Goal: Task Accomplishment & Management: Complete application form

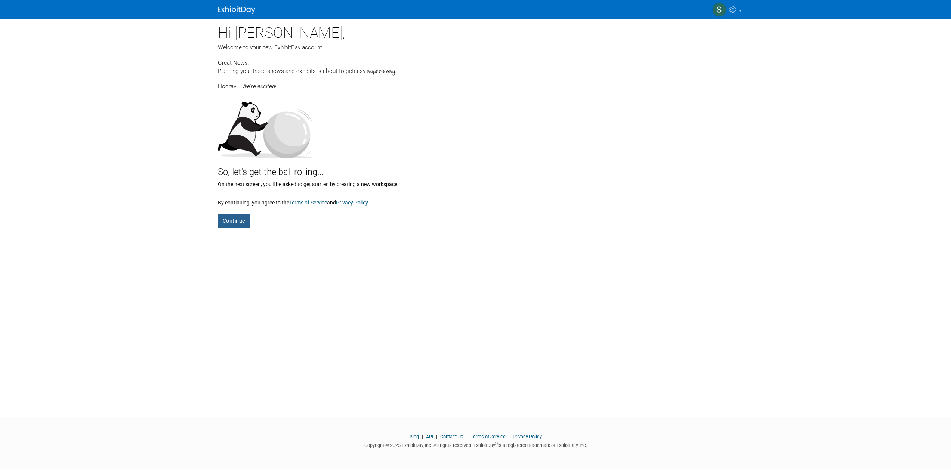
click at [235, 223] on button "Continue" at bounding box center [234, 221] width 32 height 14
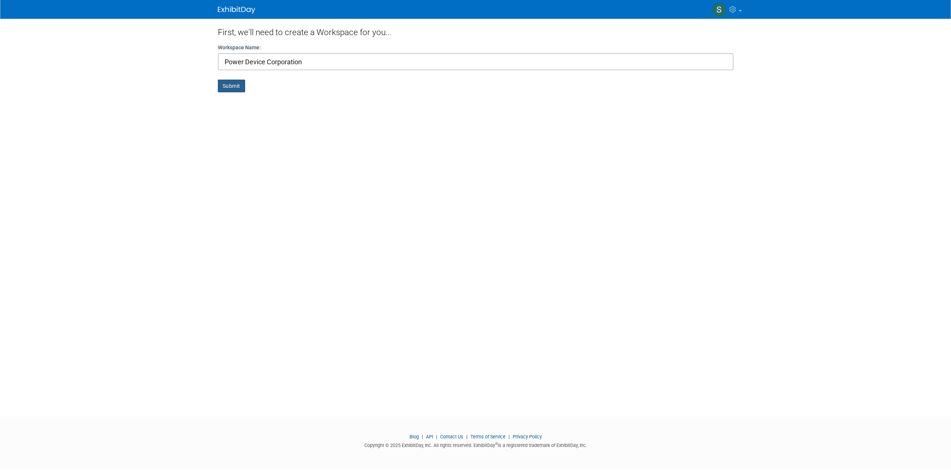
type input "Power Device Corporation"
click at [220, 90] on button "Submit" at bounding box center [231, 86] width 27 height 13
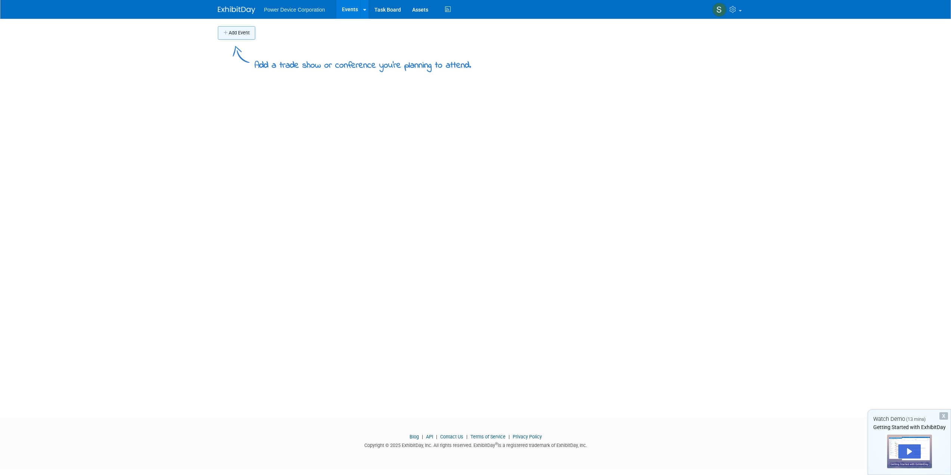
click at [236, 34] on button "Add Event" at bounding box center [236, 32] width 37 height 13
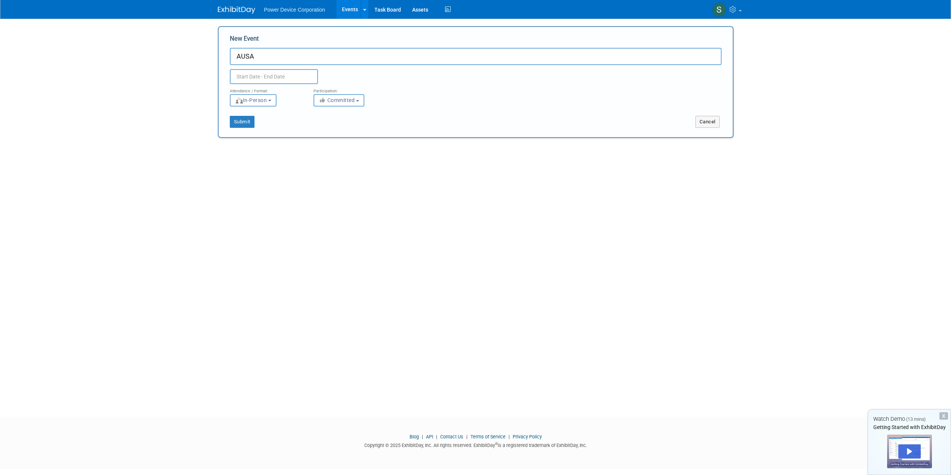
type input "AUSA"
click at [274, 80] on input "text" at bounding box center [274, 76] width 88 height 15
click at [333, 95] on span at bounding box center [336, 93] width 13 height 13
select select "9"
click at [256, 147] on span "13" at bounding box center [254, 147] width 15 height 15
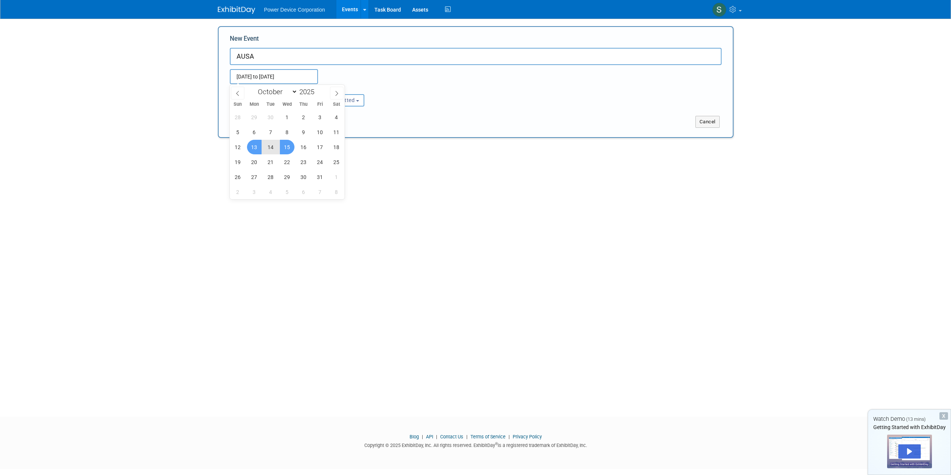
click at [286, 146] on span "15" at bounding box center [287, 147] width 15 height 15
type input "Oct 13, 2025 to Oct 15, 2025"
click at [243, 121] on button "Submit" at bounding box center [242, 122] width 25 height 12
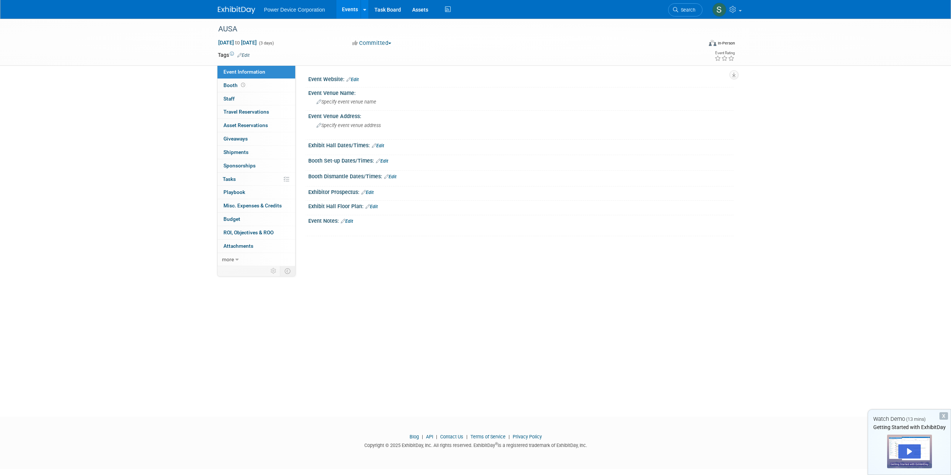
click at [353, 77] on link "Edit" at bounding box center [352, 79] width 12 height 5
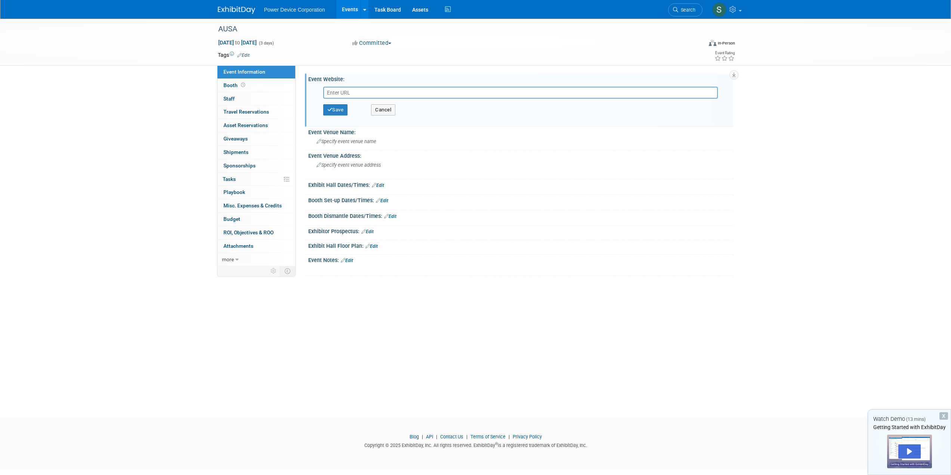
paste input "https://meetings.ausa.org/annual/2025/"
type input "https://meetings.ausa.org/annual/2025/"
click at [340, 108] on button "Save" at bounding box center [335, 109] width 25 height 11
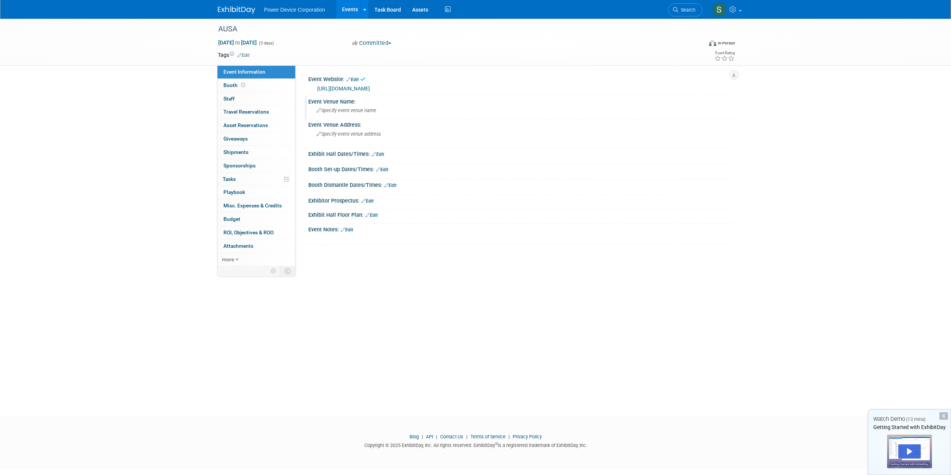
click at [363, 110] on span "Specify event venue name" at bounding box center [346, 111] width 60 height 6
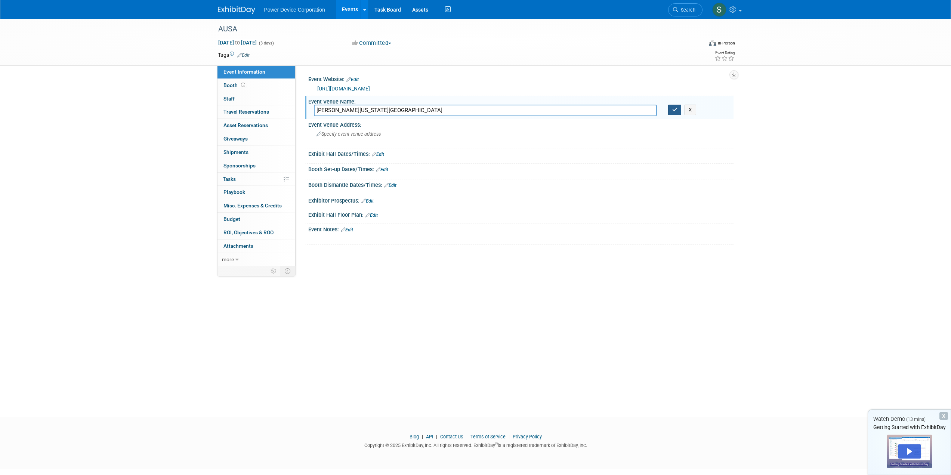
type input "Walter E. Washington Convention Center"
click at [671, 113] on button "button" at bounding box center [674, 110] width 13 height 10
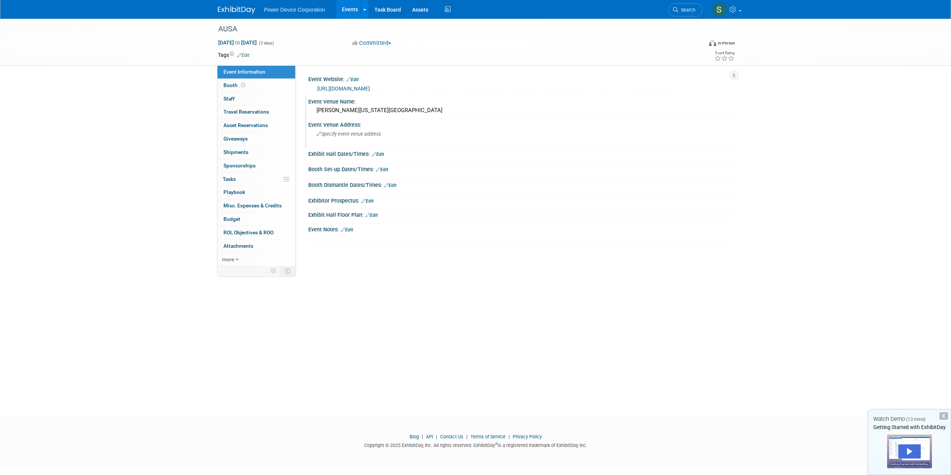
click at [343, 132] on span "Specify event venue address" at bounding box center [348, 134] width 64 height 6
click at [339, 138] on textarea at bounding box center [382, 136] width 136 height 17
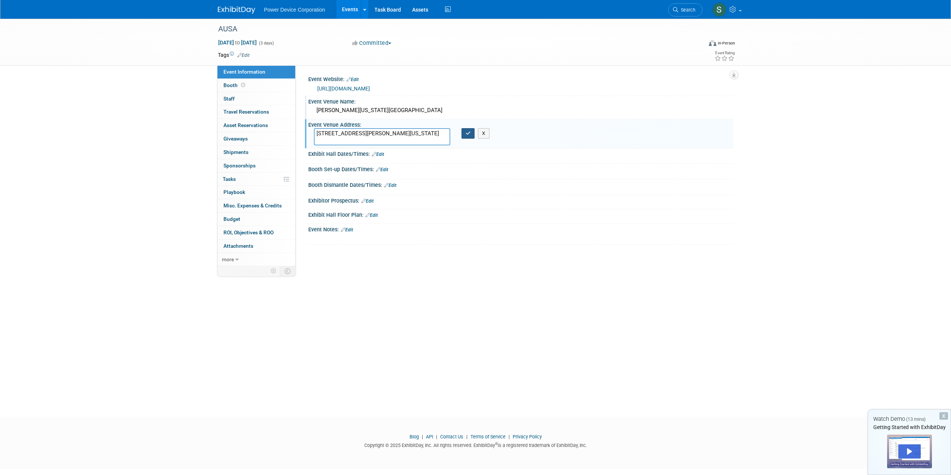
type textarea "801 Allen Y. Lew Place NW, Washington DC 20001"
click at [464, 134] on button "button" at bounding box center [467, 133] width 13 height 10
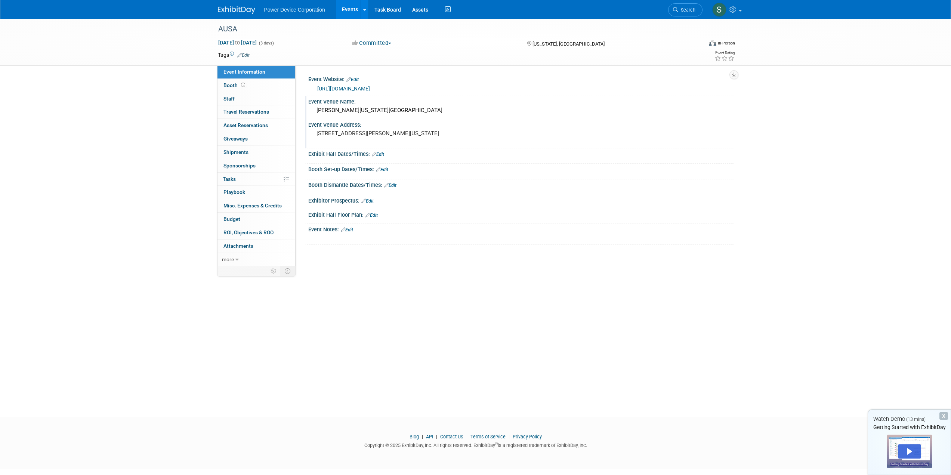
click at [380, 154] on link "Edit" at bounding box center [378, 154] width 12 height 5
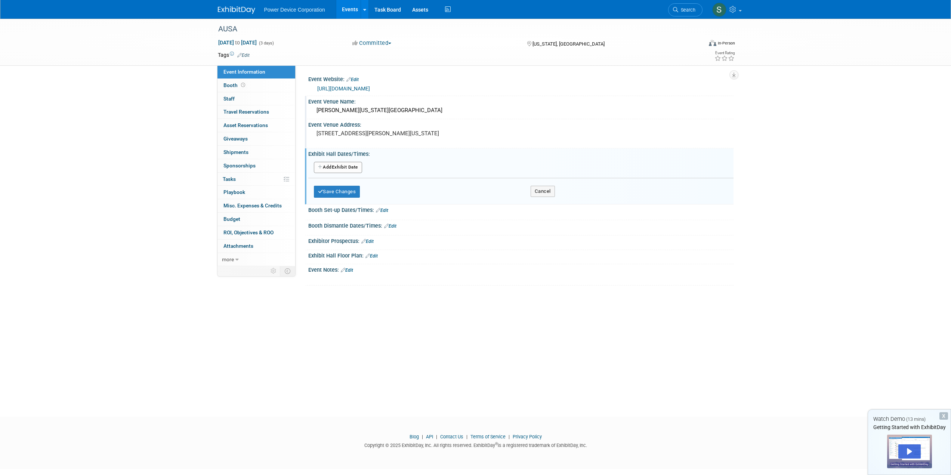
click at [336, 168] on button "Add Another Exhibit Date" at bounding box center [338, 167] width 48 height 11
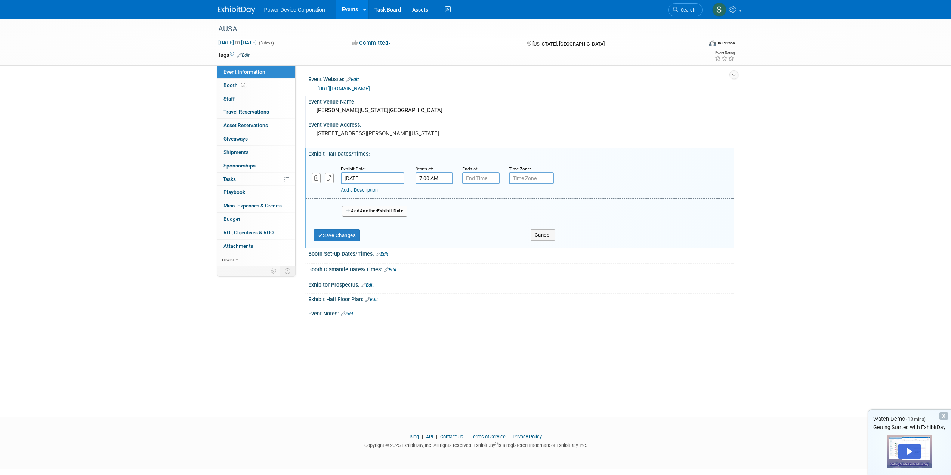
click at [430, 177] on input "7:00 AM" at bounding box center [433, 178] width 37 height 12
click at [431, 198] on span at bounding box center [432, 196] width 13 height 13
type input "8:00 AM"
click at [469, 178] on input "7:00 PM" at bounding box center [480, 178] width 37 height 12
click at [482, 228] on span at bounding box center [479, 229] width 13 height 13
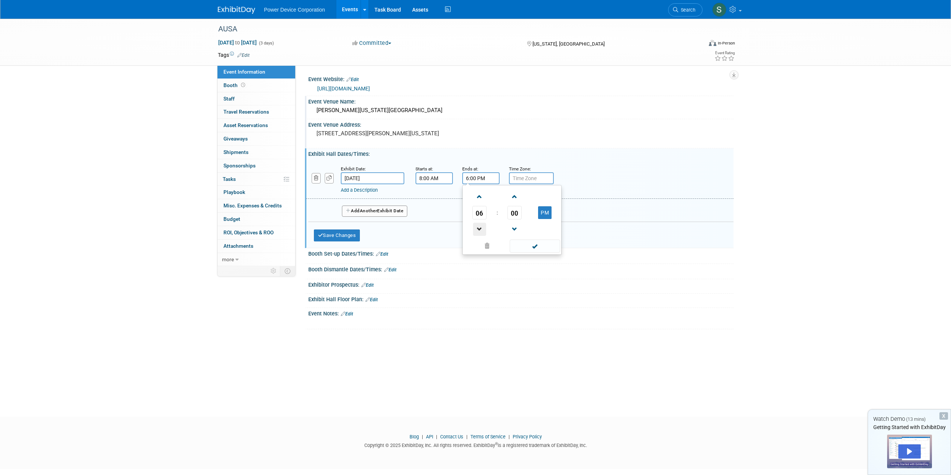
click at [482, 228] on span at bounding box center [479, 229] width 13 height 13
type input "5:00 PM"
click at [529, 177] on input "text" at bounding box center [531, 178] width 45 height 12
click at [527, 176] on input "text" at bounding box center [531, 178] width 45 height 12
type input "EST"
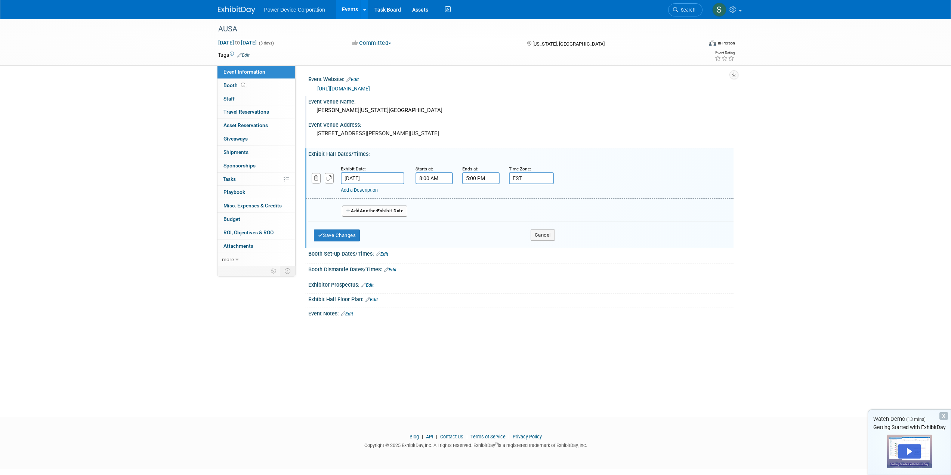
click at [374, 211] on span "Another" at bounding box center [369, 210] width 18 height 5
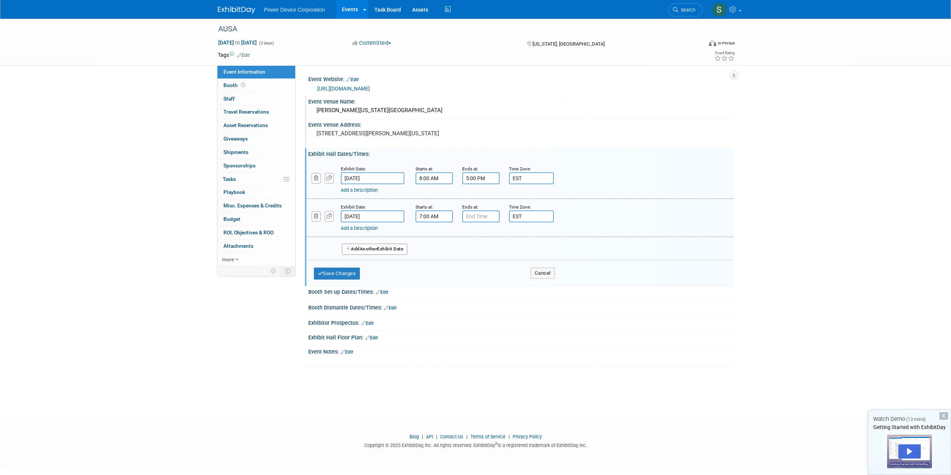
click at [433, 219] on input "7:00 AM" at bounding box center [433, 216] width 37 height 12
click at [435, 236] on span at bounding box center [432, 234] width 13 height 13
type input "9:00 AM"
click at [469, 216] on input "7:00 PM" at bounding box center [480, 216] width 37 height 12
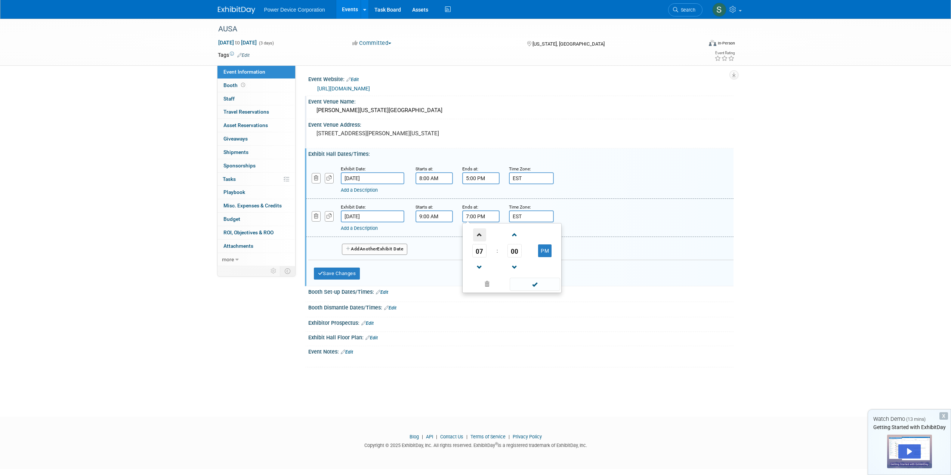
click at [482, 235] on span at bounding box center [479, 234] width 13 height 13
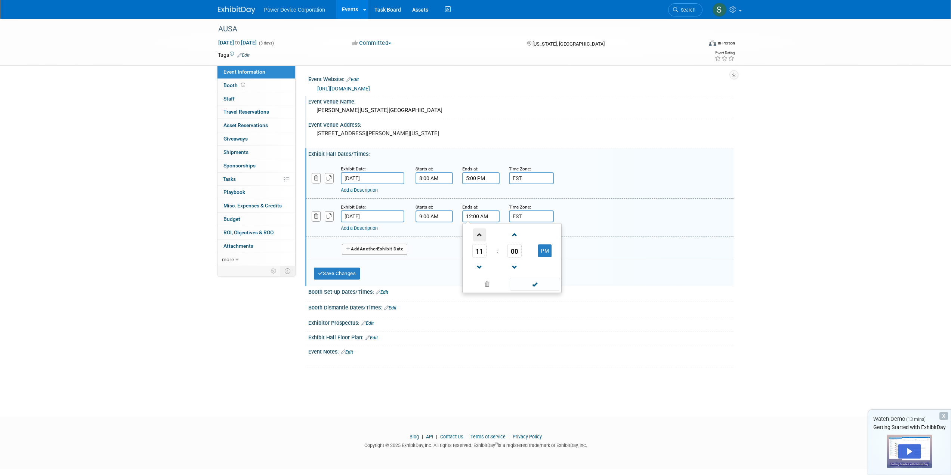
click at [482, 235] on span at bounding box center [479, 234] width 13 height 13
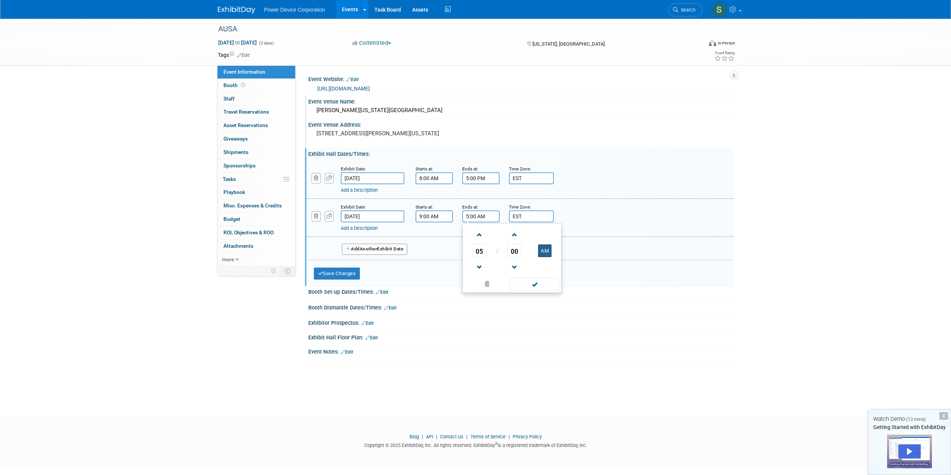
click at [551, 250] on button "AM" at bounding box center [544, 250] width 13 height 13
type input "5:00 PM"
click at [528, 285] on span at bounding box center [535, 284] width 50 height 13
click at [395, 250] on button "Add Another Exhibit Date" at bounding box center [375, 249] width 66 height 11
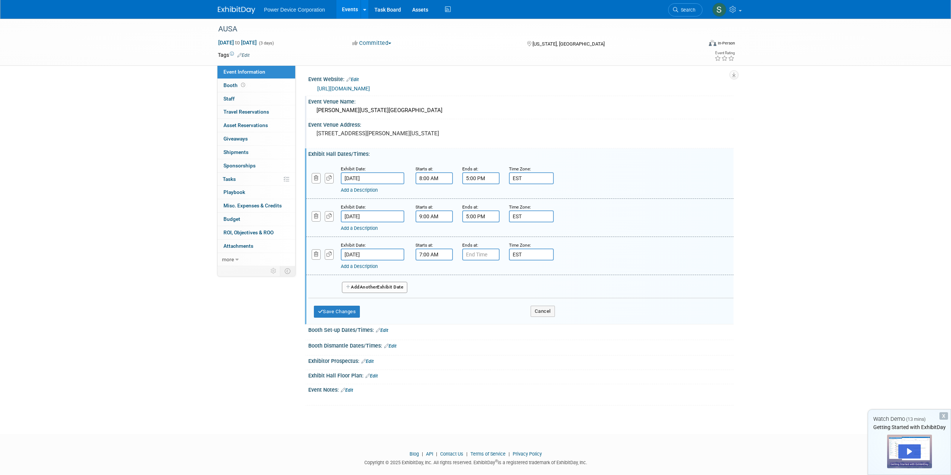
click at [442, 254] on input "7:00 AM" at bounding box center [433, 254] width 37 height 12
click at [435, 272] on span at bounding box center [432, 272] width 13 height 13
type input "9:00 AM"
click at [473, 256] on input "7:00 PM" at bounding box center [480, 254] width 37 height 12
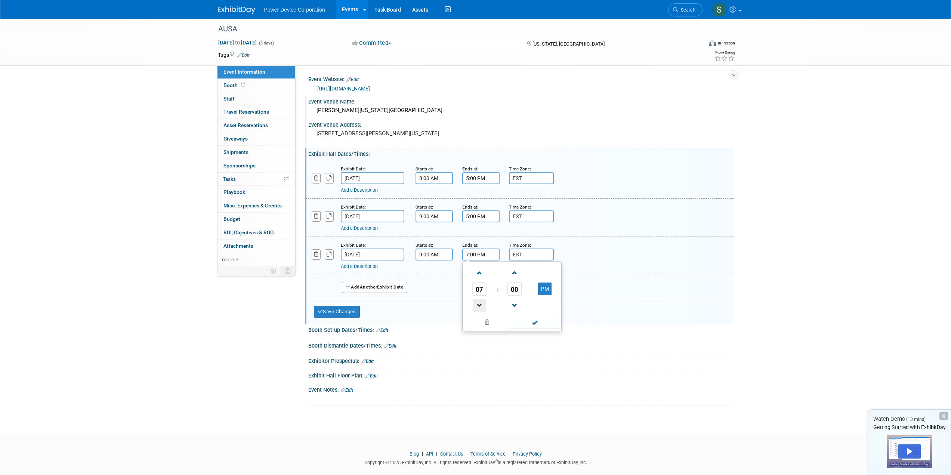
click at [481, 305] on span at bounding box center [479, 305] width 13 height 13
type input "5:00 PM"
click at [523, 319] on span at bounding box center [535, 322] width 50 height 13
click at [350, 309] on button "Save Changes" at bounding box center [337, 312] width 46 height 12
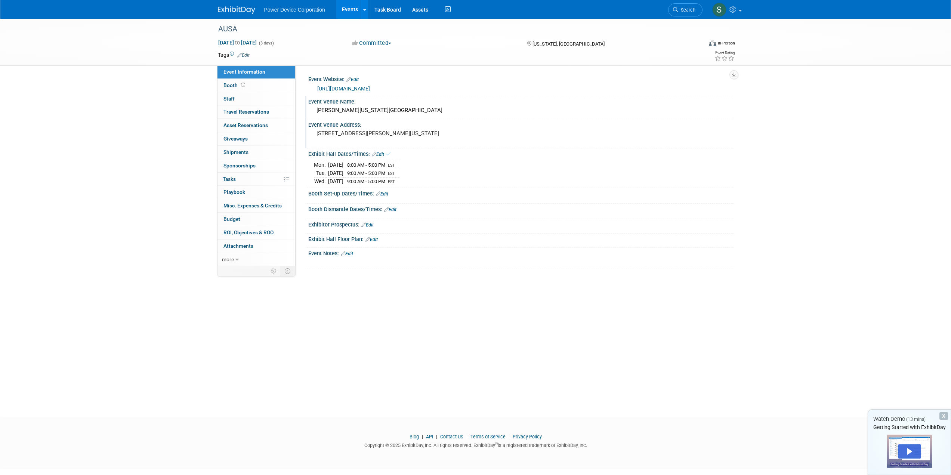
click at [386, 194] on link "Edit" at bounding box center [382, 193] width 12 height 5
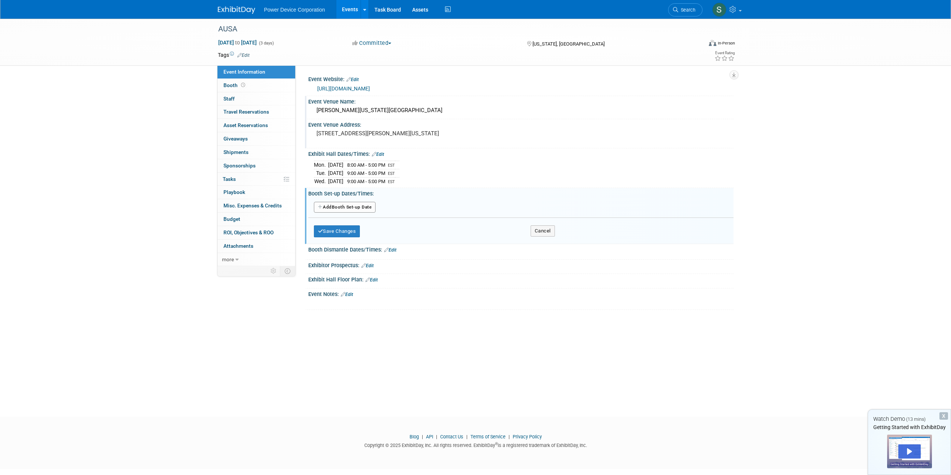
click at [368, 208] on button "Add Another Booth Set-up Date" at bounding box center [345, 207] width 62 height 11
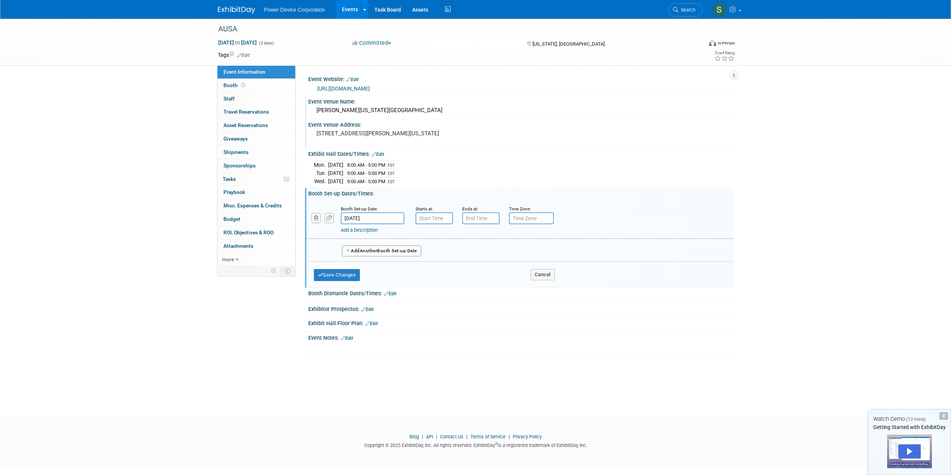
click at [347, 216] on input "Oct 13, 2025" at bounding box center [373, 218] width 64 height 12
click at [445, 270] on span "11" at bounding box center [447, 270] width 15 height 15
type input "Oct 11, 2025"
click at [441, 220] on input "7:00 AM" at bounding box center [433, 218] width 37 height 12
click at [435, 237] on span at bounding box center [432, 236] width 13 height 13
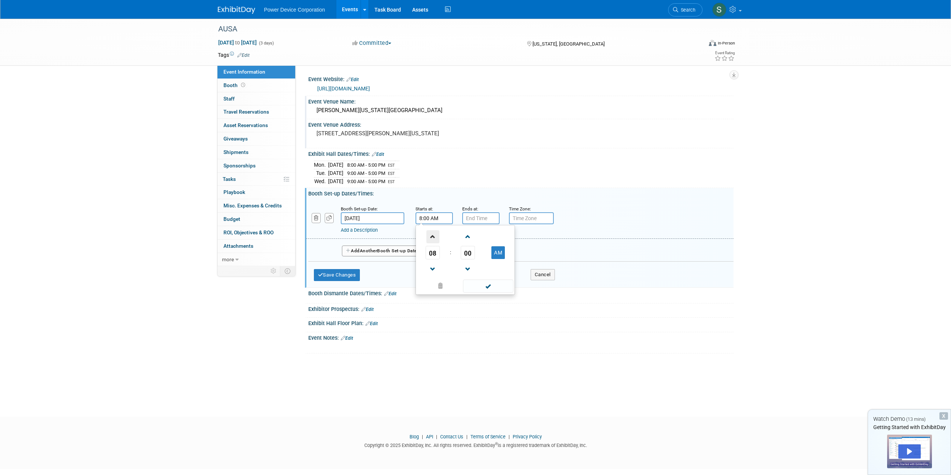
click at [435, 237] on span at bounding box center [432, 236] width 13 height 13
type input "10:00 AM"
click at [480, 221] on input "7:00 PM" at bounding box center [480, 218] width 37 height 12
click at [481, 266] on span at bounding box center [479, 269] width 13 height 13
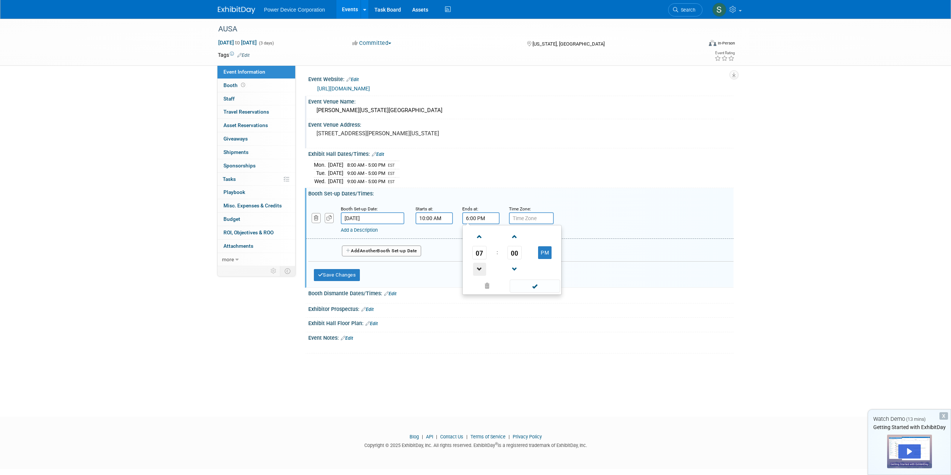
click at [481, 266] on span at bounding box center [479, 269] width 13 height 13
type input "5:00 PM"
click at [518, 218] on input "text" at bounding box center [531, 218] width 45 height 12
type input "EST"
click at [349, 274] on button "Save Changes" at bounding box center [337, 275] width 46 height 12
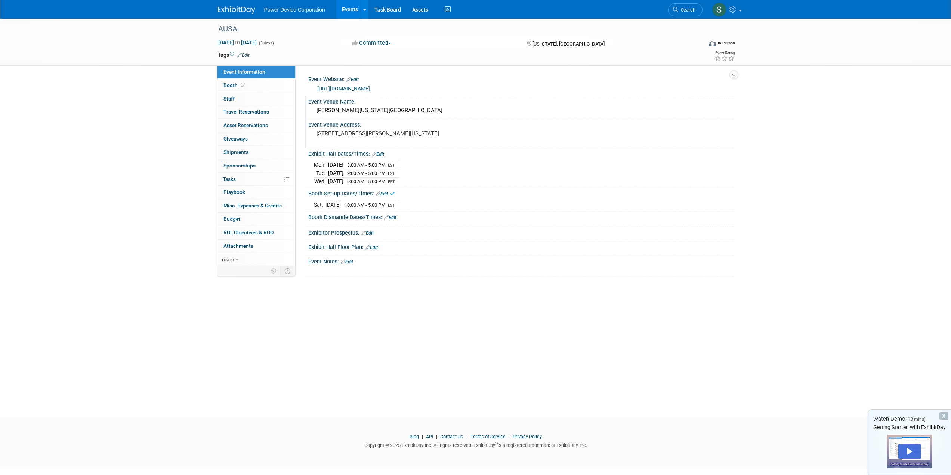
click at [395, 219] on link "Edit" at bounding box center [390, 217] width 12 height 5
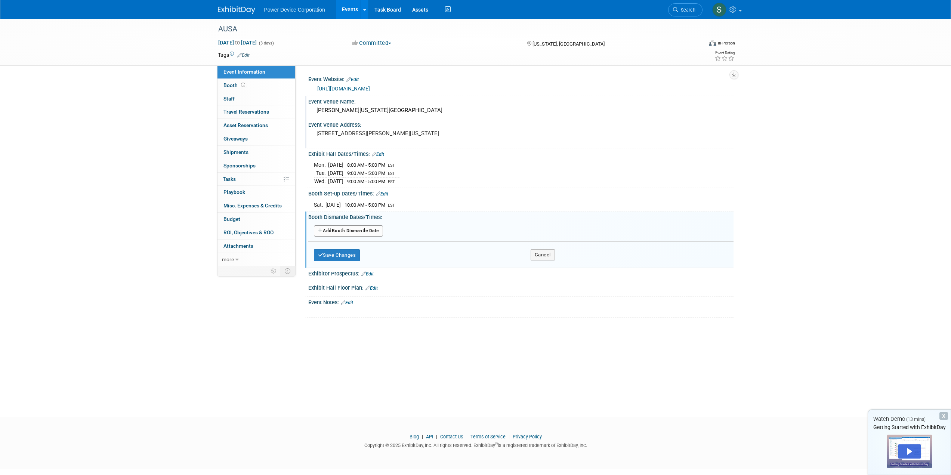
click at [371, 231] on button "Add Another Booth Dismantle Date" at bounding box center [348, 230] width 69 height 11
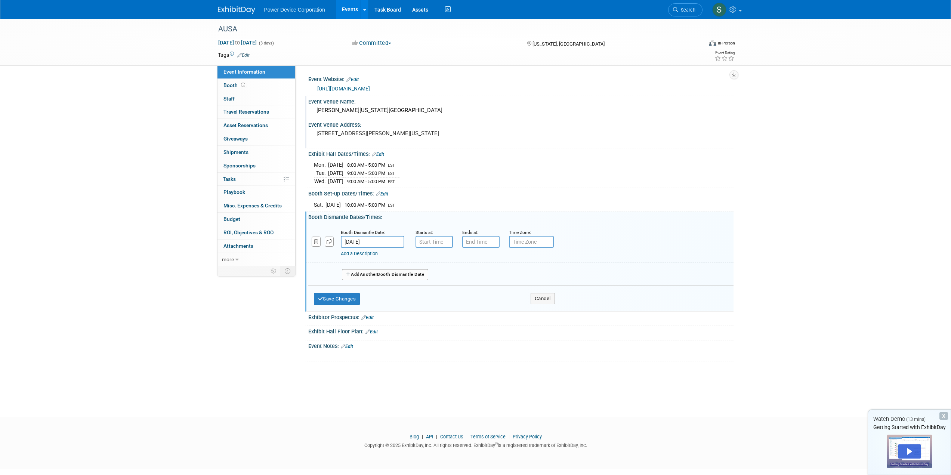
click at [376, 240] on input "Oct 15, 2025" at bounding box center [373, 242] width 64 height 12
click at [402, 306] on span "15" at bounding box center [398, 308] width 15 height 15
click at [424, 240] on input "7:00 AM" at bounding box center [433, 242] width 37 height 12
click at [433, 287] on span at bounding box center [432, 292] width 13 height 13
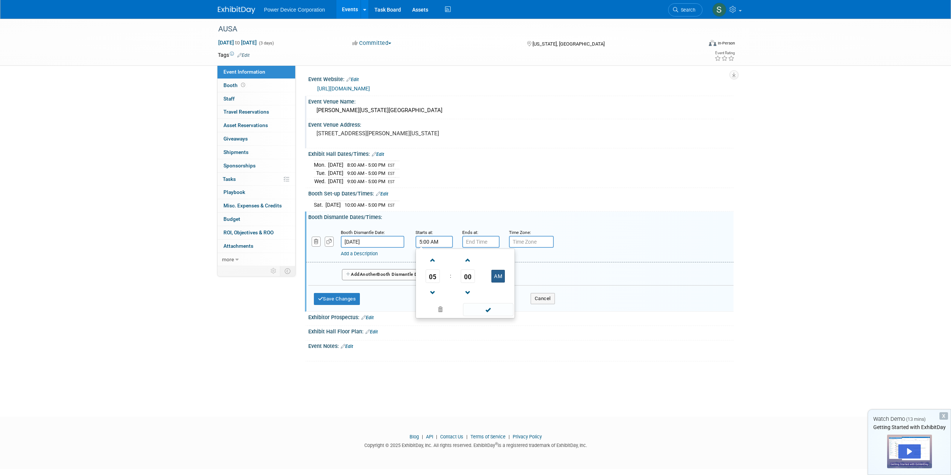
click at [496, 272] on button "AM" at bounding box center [497, 276] width 13 height 13
type input "5:00 PM"
click at [481, 238] on input "7:00 PM" at bounding box center [480, 242] width 37 height 12
click at [478, 257] on span at bounding box center [479, 260] width 13 height 13
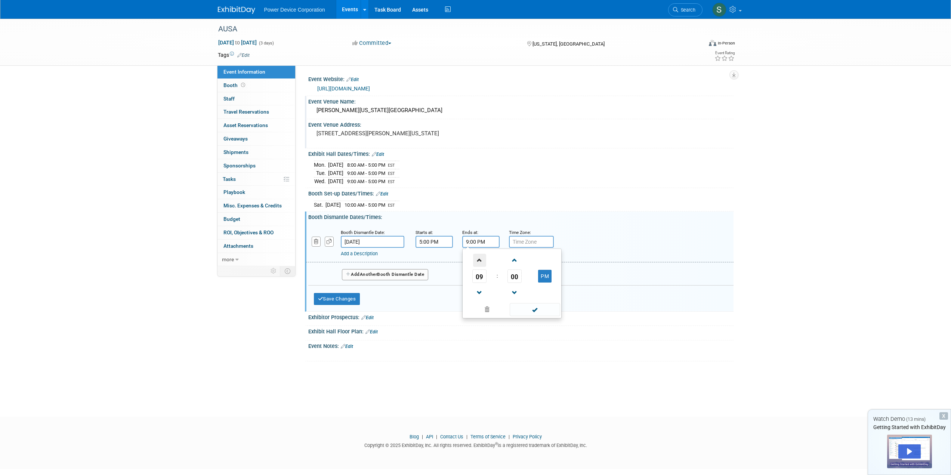
click at [478, 257] on span at bounding box center [479, 260] width 13 height 13
click at [541, 274] on button "PM" at bounding box center [544, 276] width 13 height 13
click at [542, 275] on button "AM" at bounding box center [544, 276] width 13 height 13
type input "10:00 PM"
click at [527, 243] on input "text" at bounding box center [531, 242] width 45 height 12
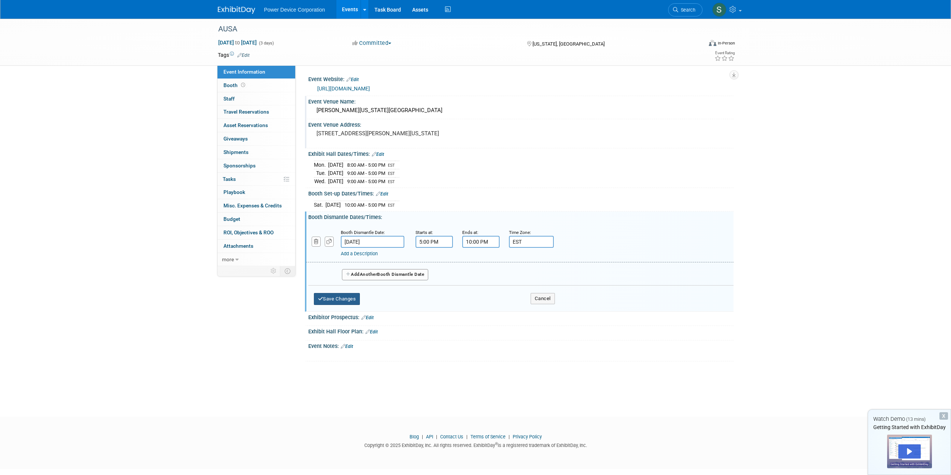
type input "EST"
click at [343, 295] on button "Save Changes" at bounding box center [337, 299] width 46 height 12
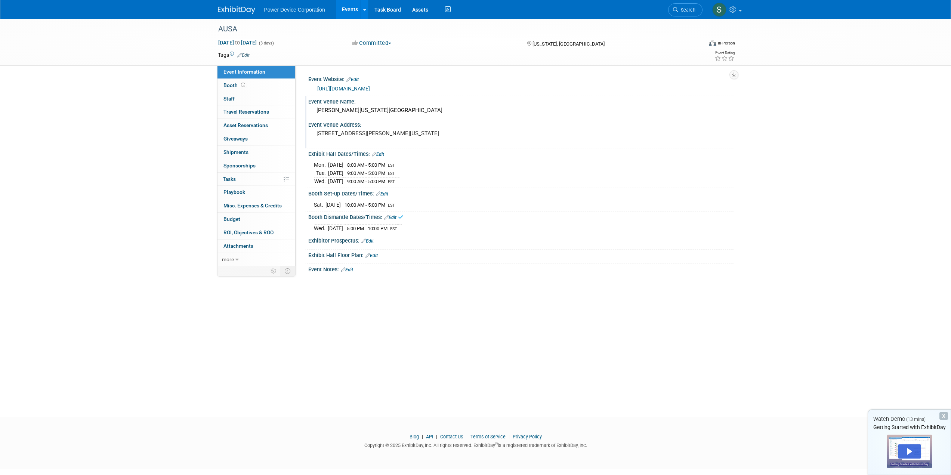
click at [373, 239] on link "Edit" at bounding box center [367, 240] width 12 height 5
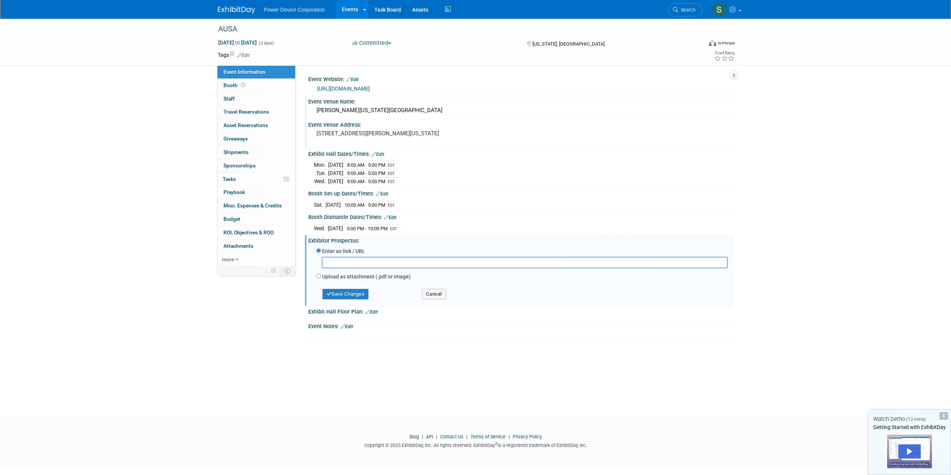
click at [354, 260] on input "text" at bounding box center [525, 263] width 406 height 12
paste input "https://meetings.ausa.org/annual/2025/exhibitor_exhibitor_list.cfm"
type input "https://meetings.ausa.org/annual/2025/exhibitor_exhibitor_list.cfm"
click at [366, 292] on button "Save Changes" at bounding box center [345, 294] width 46 height 10
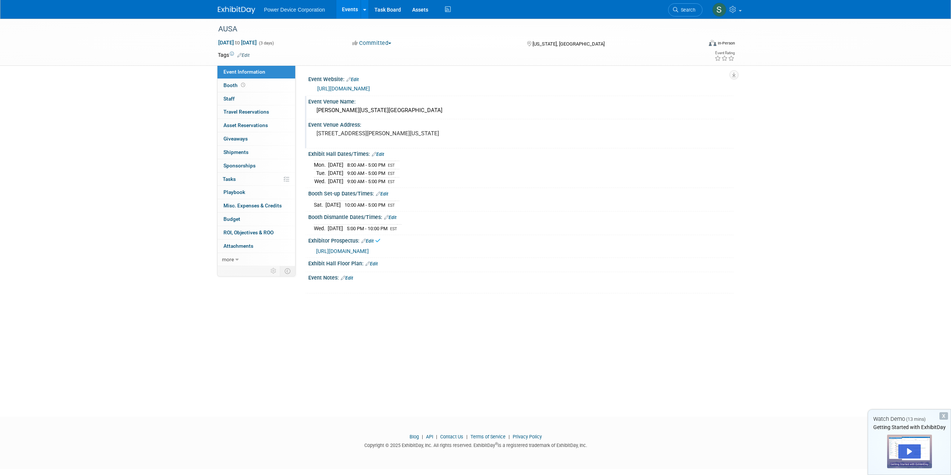
click at [376, 263] on link "Edit" at bounding box center [371, 263] width 12 height 5
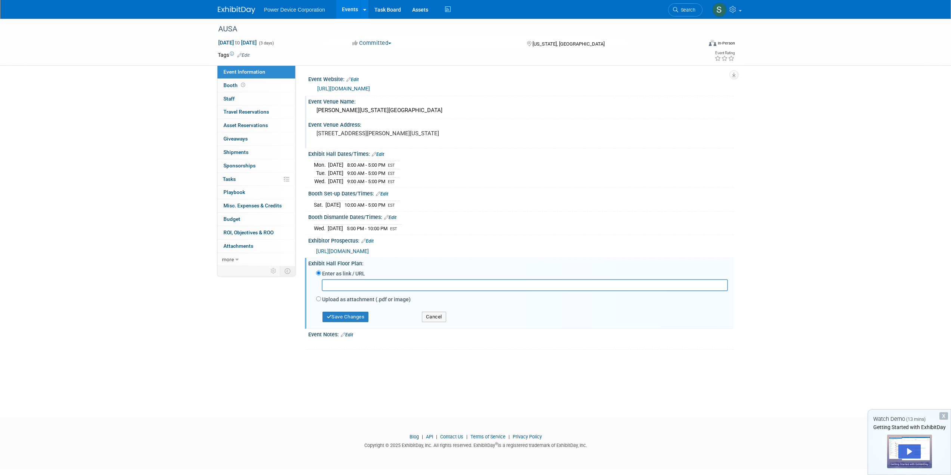
paste input "https://meetings.ausa.org/annual/2025/multi_floorplan.cfm"
type input "https://meetings.ausa.org/annual/2025/multi_floorplan.cfm"
click at [355, 312] on button "Save Changes" at bounding box center [345, 317] width 46 height 10
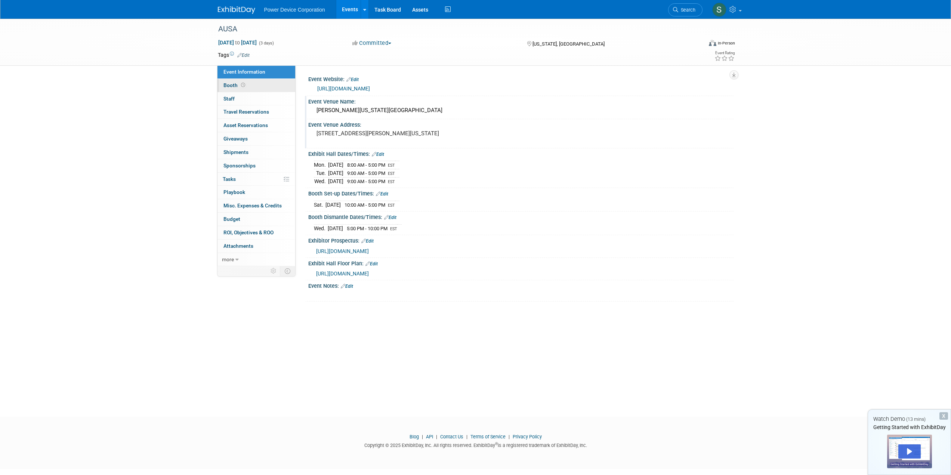
click at [258, 83] on link "Booth" at bounding box center [256, 85] width 78 height 13
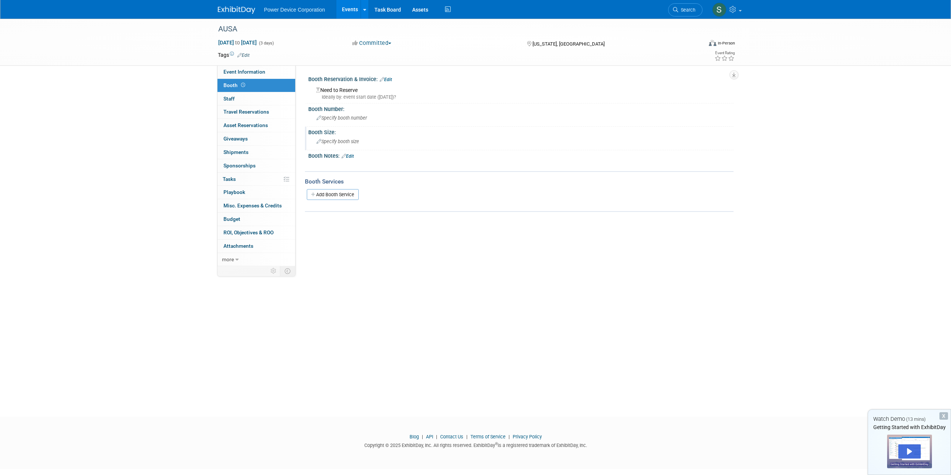
click at [329, 142] on span "Specify booth size" at bounding box center [337, 142] width 43 height 6
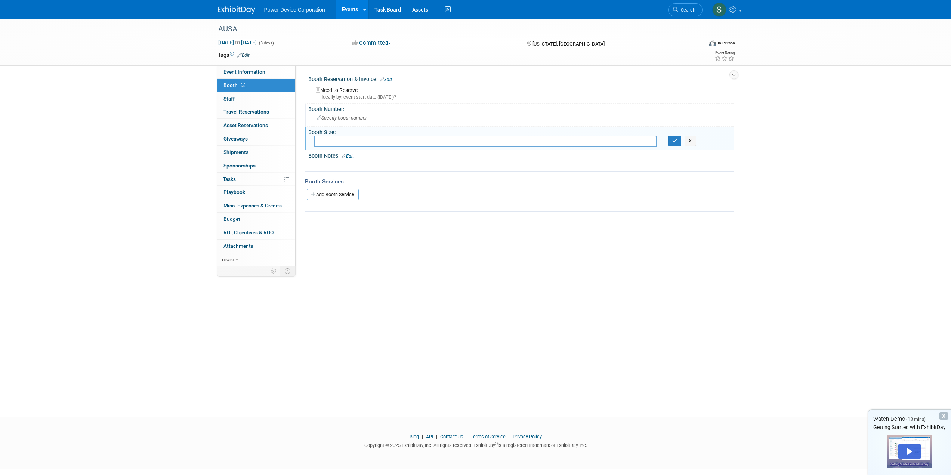
click at [337, 108] on div "Booth Number:" at bounding box center [520, 107] width 425 height 9
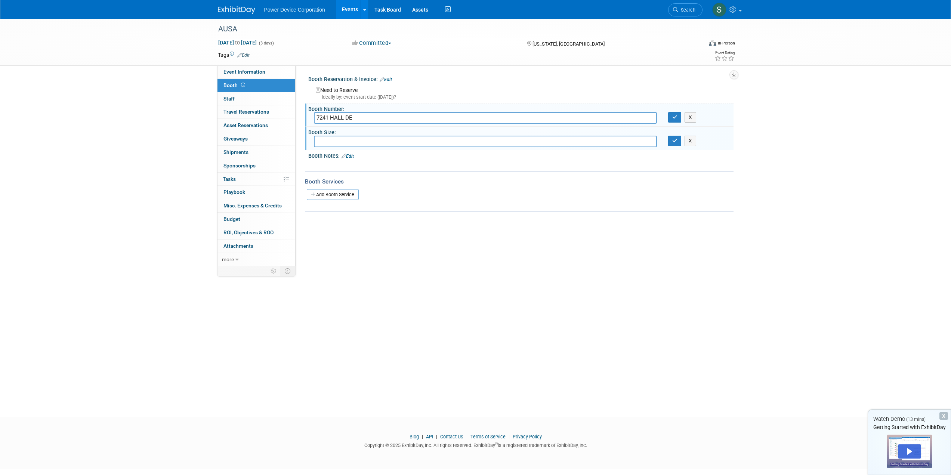
type input "7241 HALL DE"
click at [331, 141] on input "text" at bounding box center [485, 142] width 343 height 12
type input "10x20"
click at [674, 118] on icon "button" at bounding box center [674, 117] width 5 height 5
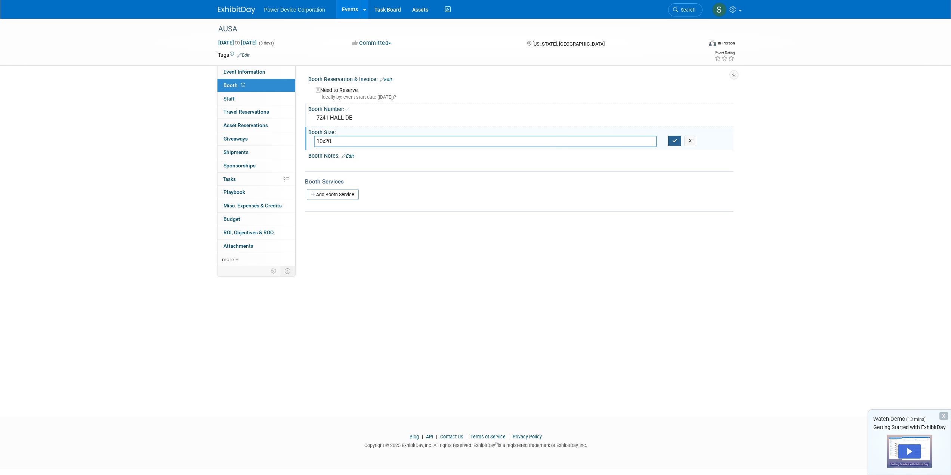
click at [673, 139] on icon "button" at bounding box center [674, 140] width 5 height 5
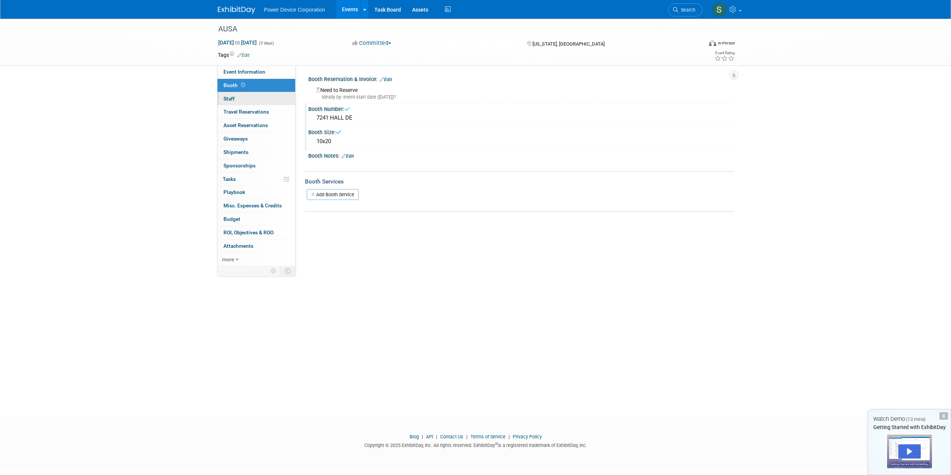
click at [229, 103] on link "0 Staff 0" at bounding box center [256, 98] width 78 height 13
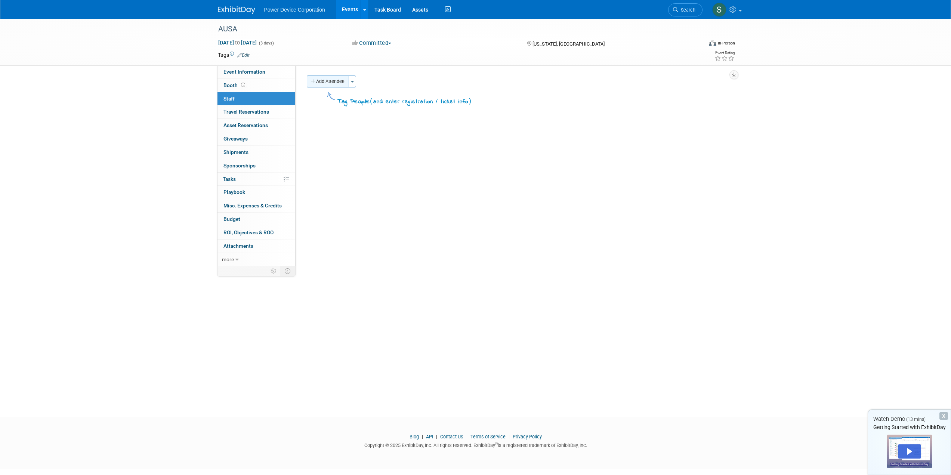
click at [331, 84] on button "Add Attendee" at bounding box center [328, 81] width 42 height 12
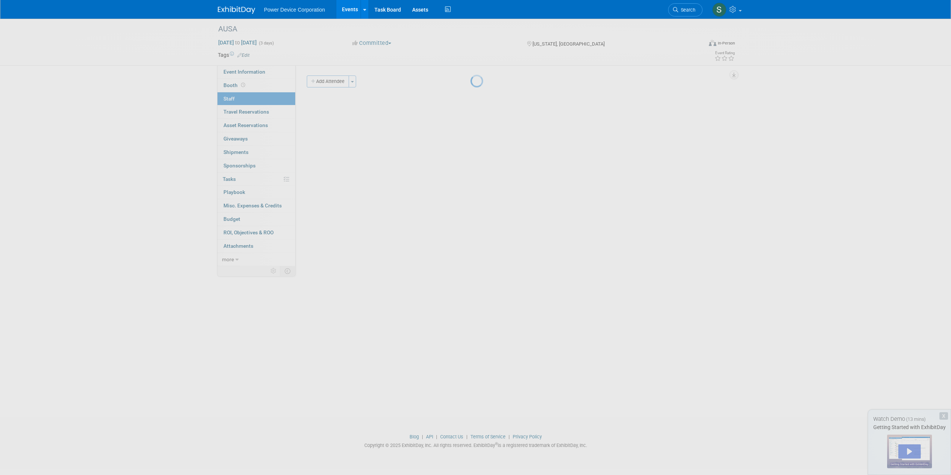
select select "4f7eb7bd-fd7b-471e-8493-e4419e260095"
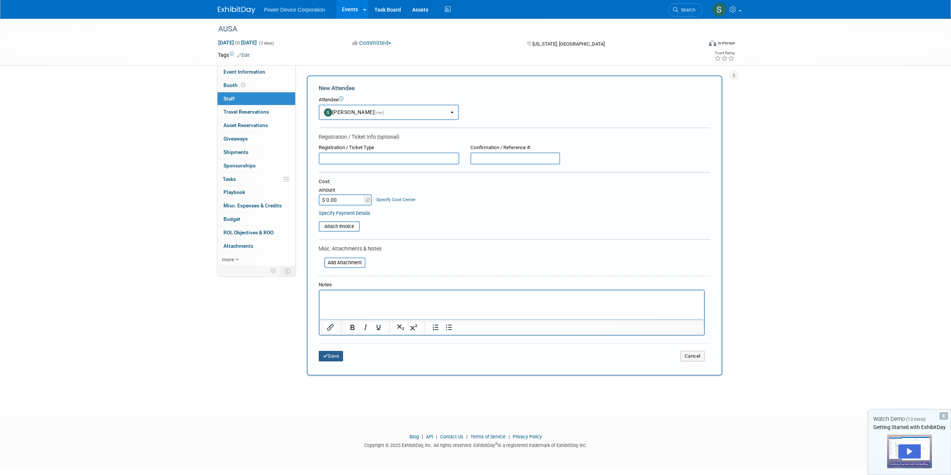
click at [332, 357] on button "Save" at bounding box center [331, 356] width 25 height 10
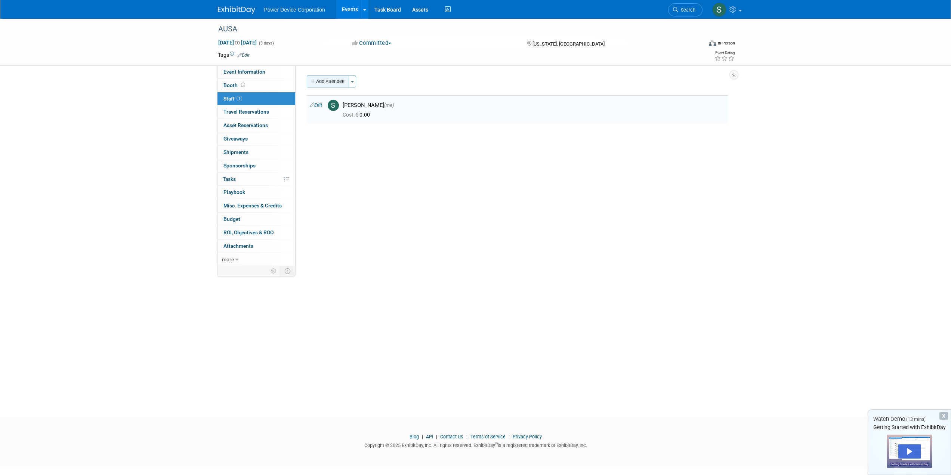
click at [330, 85] on button "Add Attendee" at bounding box center [328, 81] width 42 height 12
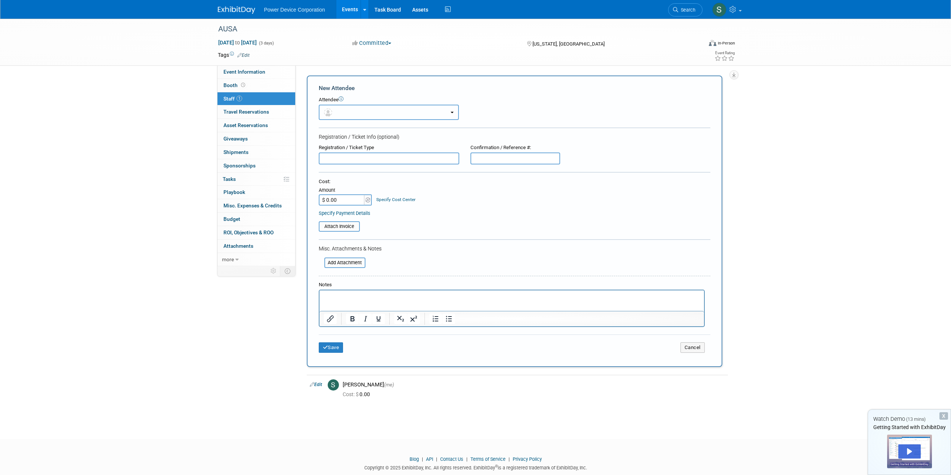
click at [347, 113] on button "button" at bounding box center [389, 112] width 140 height 15
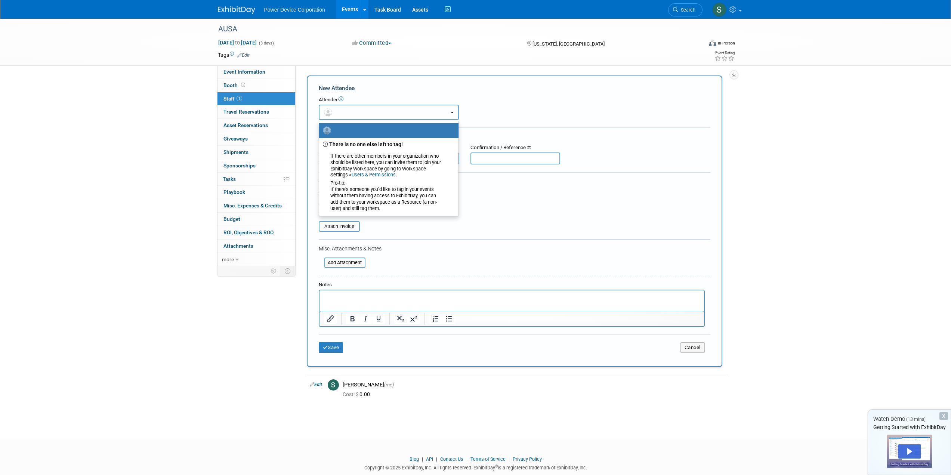
click at [348, 113] on button "button" at bounding box center [389, 112] width 140 height 15
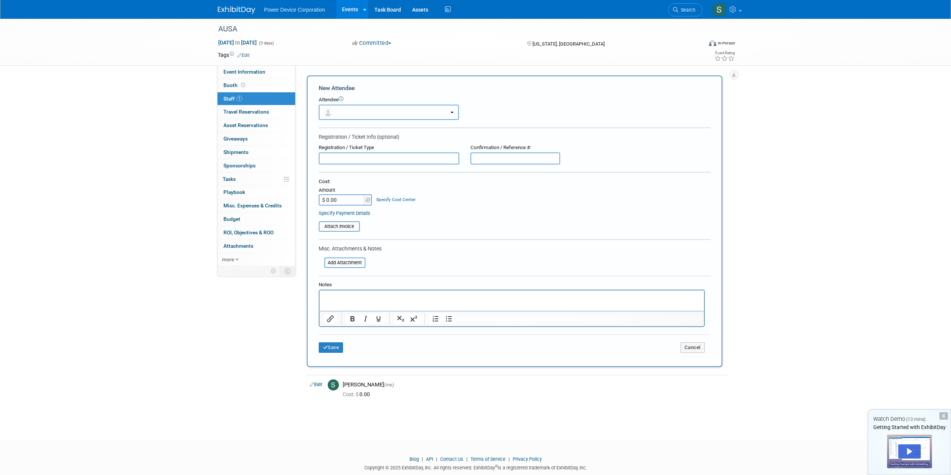
click at [382, 108] on button "button" at bounding box center [389, 112] width 140 height 15
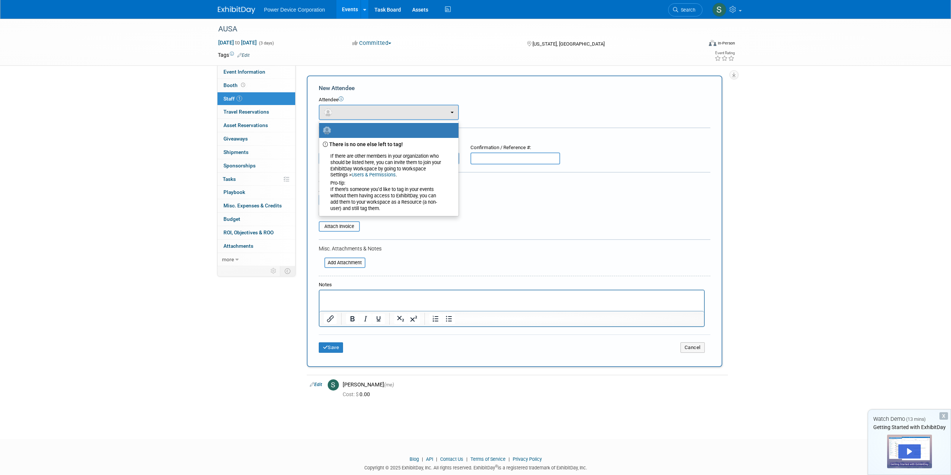
click at [355, 65] on div "AUSA Oct 13, 2025 to Oct 15, 2025 (3 days) Oct 13, 2025 to Oct 15, 2025 Committ…" at bounding box center [475, 42] width 527 height 47
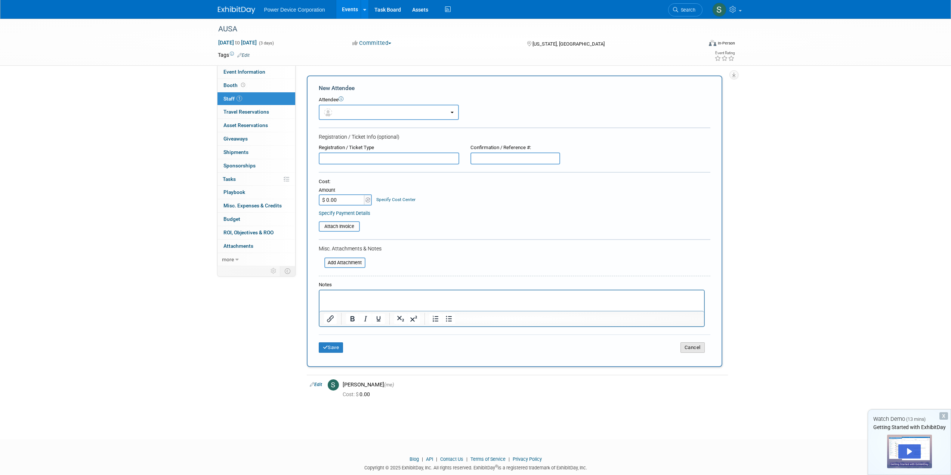
click at [688, 349] on button "Cancel" at bounding box center [692, 347] width 24 height 10
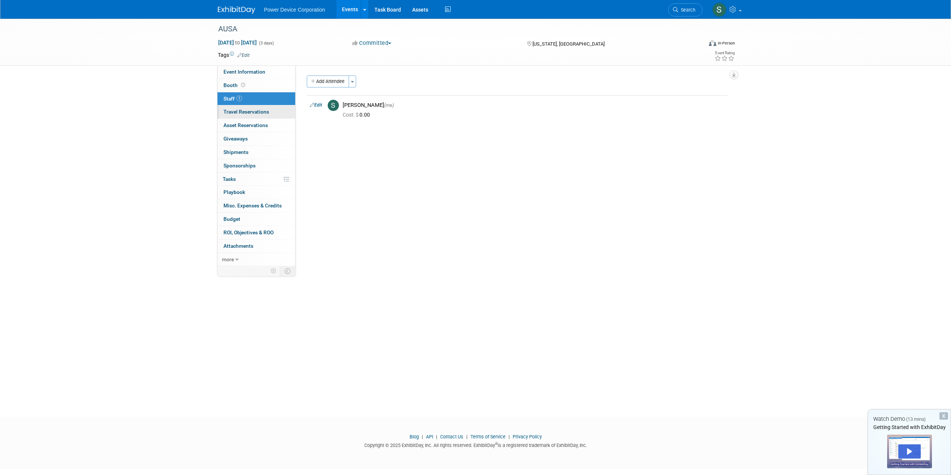
click at [234, 113] on span "Travel Reservations 0" at bounding box center [246, 112] width 46 height 6
click at [235, 126] on span "Asset Reservations 0" at bounding box center [245, 125] width 44 height 6
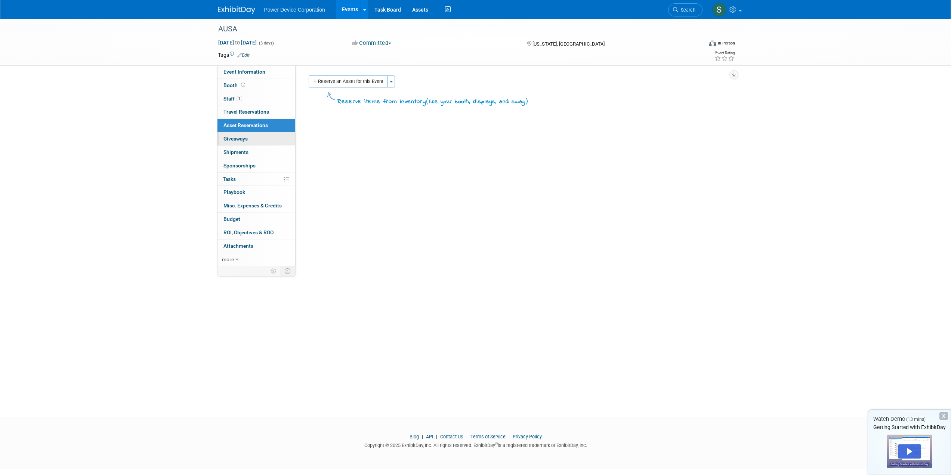
click at [236, 137] on span "Giveaways 0" at bounding box center [235, 139] width 24 height 6
click at [237, 151] on span "Shipments 0" at bounding box center [235, 152] width 25 height 6
click at [237, 165] on span "Sponsorships 0" at bounding box center [239, 166] width 32 height 6
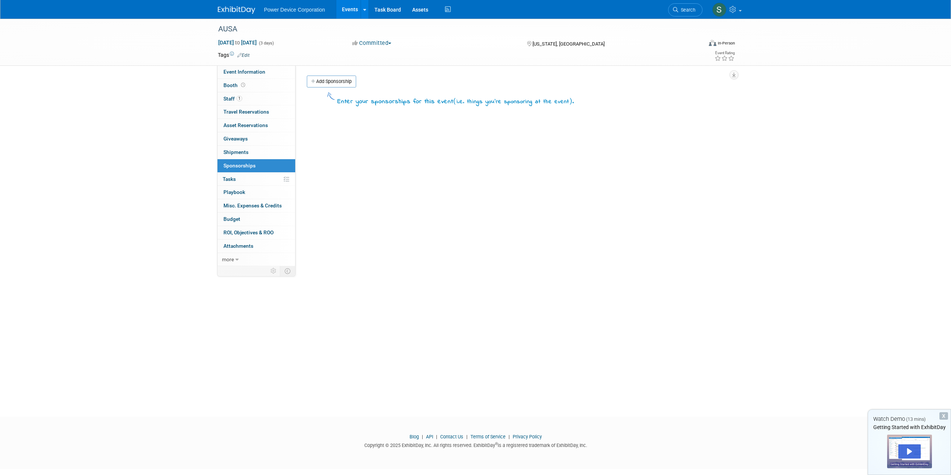
click at [239, 179] on link "0% Tasks 0%" at bounding box center [256, 179] width 78 height 13
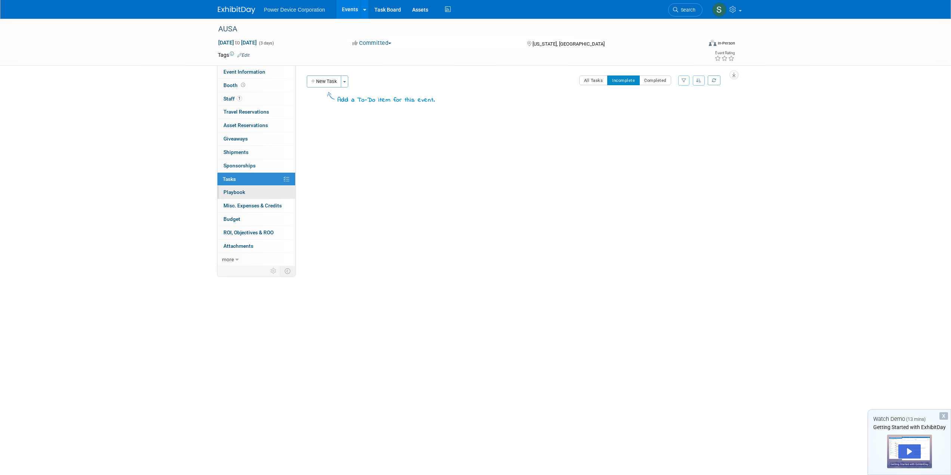
click at [240, 190] on span "Playbook 0" at bounding box center [234, 192] width 22 height 6
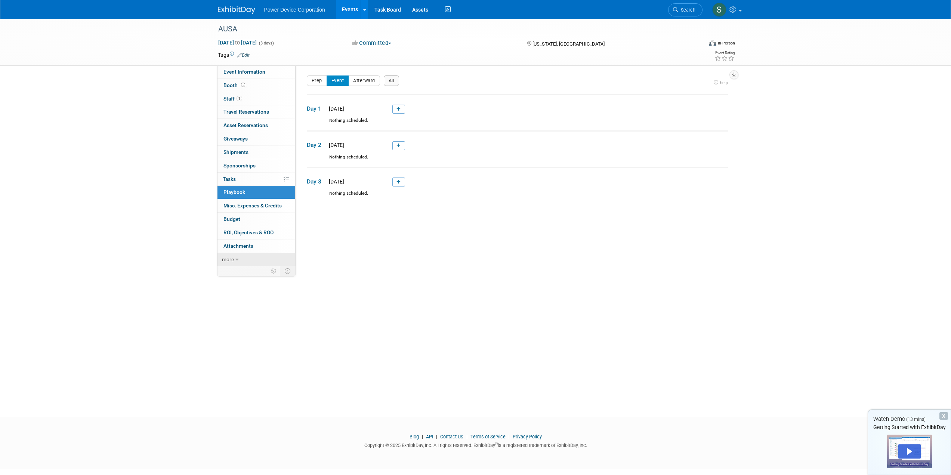
click at [234, 259] on span "more" at bounding box center [228, 259] width 12 height 6
click at [246, 271] on span "Event Binder (.pdf export)" at bounding box center [253, 272] width 60 height 6
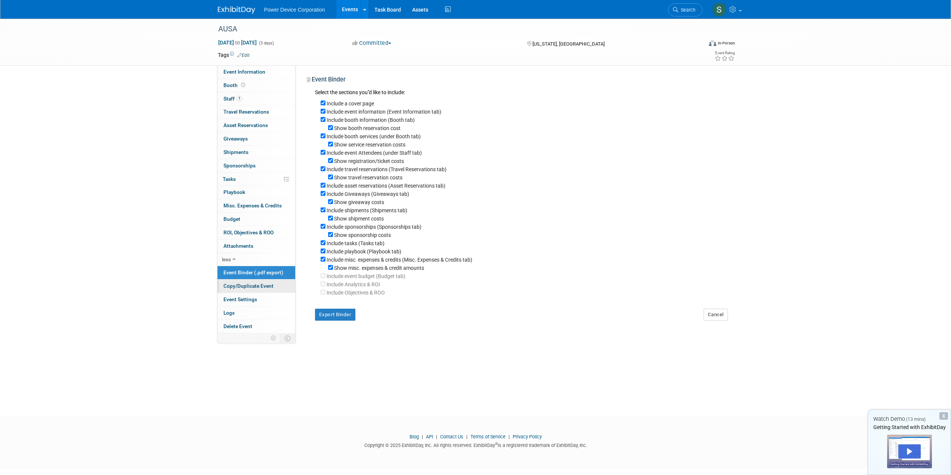
click at [244, 283] on span "Copy/Duplicate Event" at bounding box center [248, 286] width 50 height 6
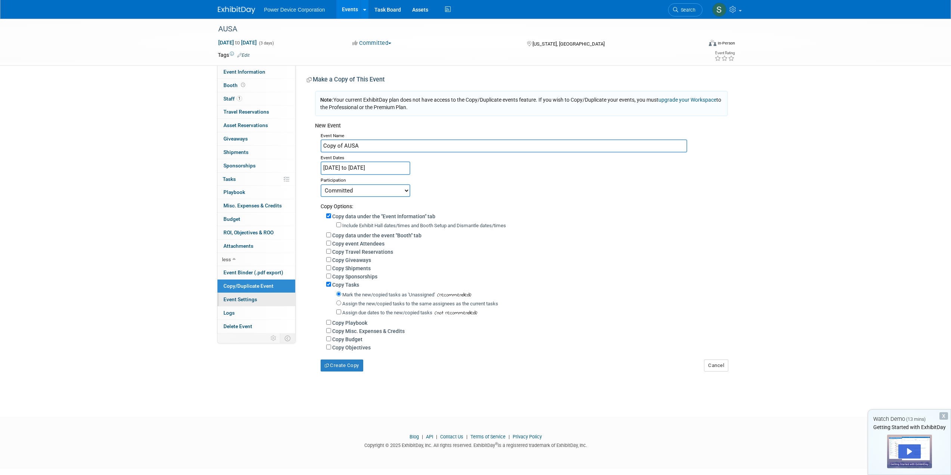
click at [246, 301] on span "Event Settings" at bounding box center [240, 299] width 34 height 6
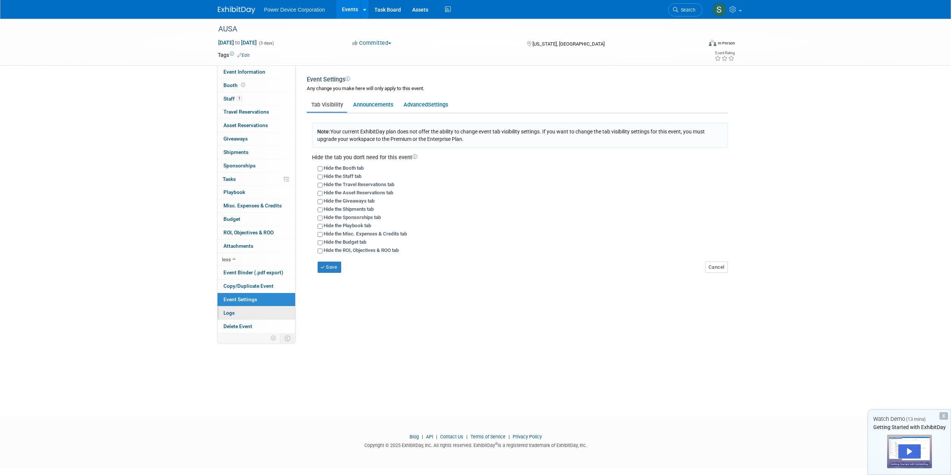
click at [234, 318] on link "Logs" at bounding box center [256, 312] width 78 height 13
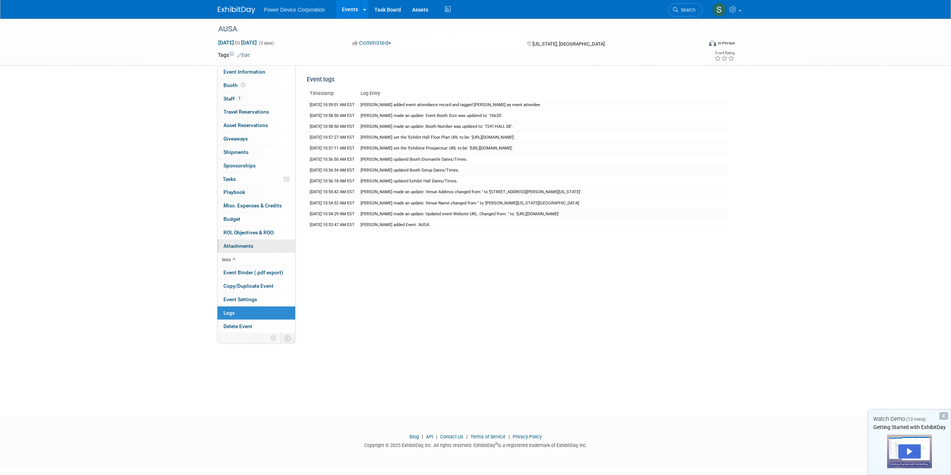
click at [244, 250] on link "0 Attachments 0" at bounding box center [256, 246] width 78 height 13
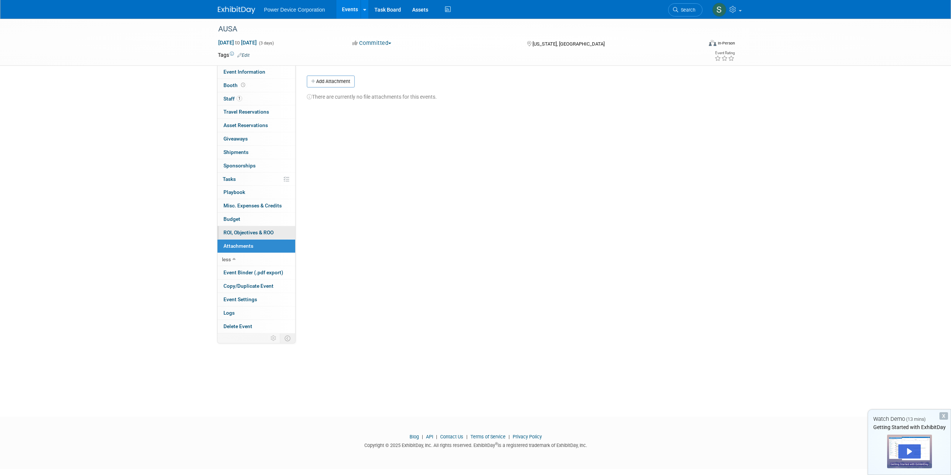
click at [248, 228] on link "0 ROI, Objectives & ROO 0" at bounding box center [256, 232] width 78 height 13
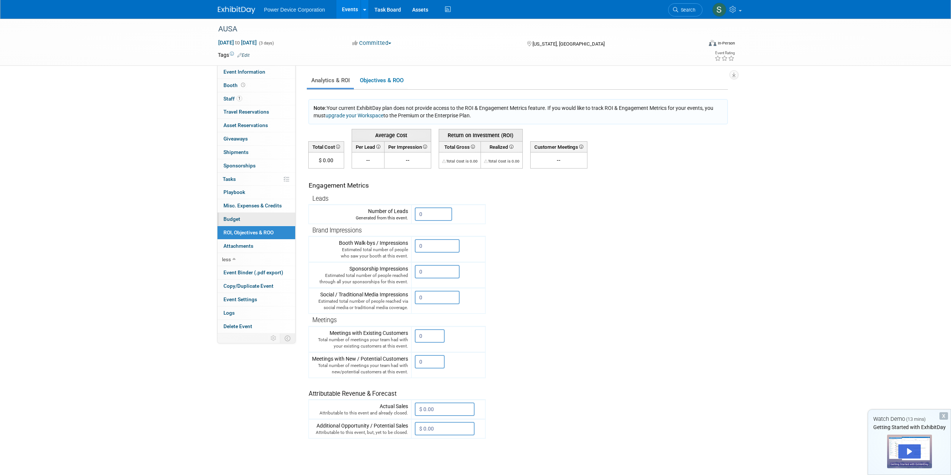
click at [246, 220] on link "Budget" at bounding box center [256, 219] width 78 height 13
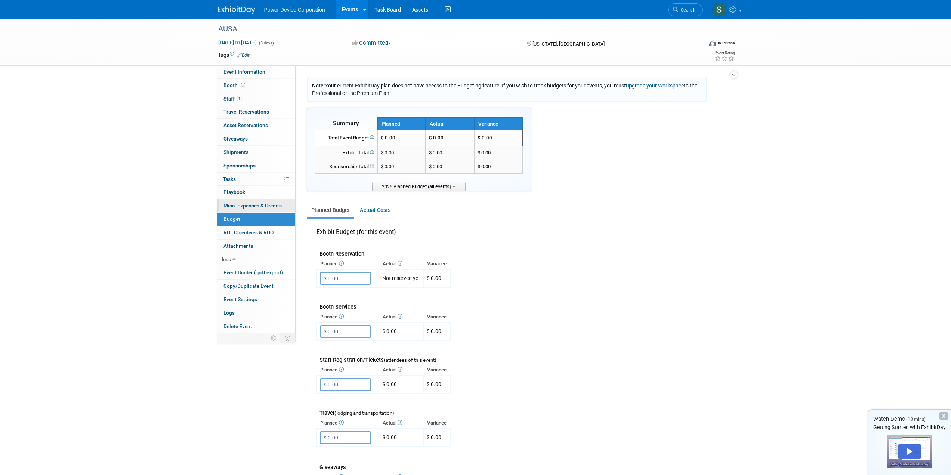
click at [245, 207] on span "Misc. Expenses & Credits 0" at bounding box center [252, 206] width 58 height 6
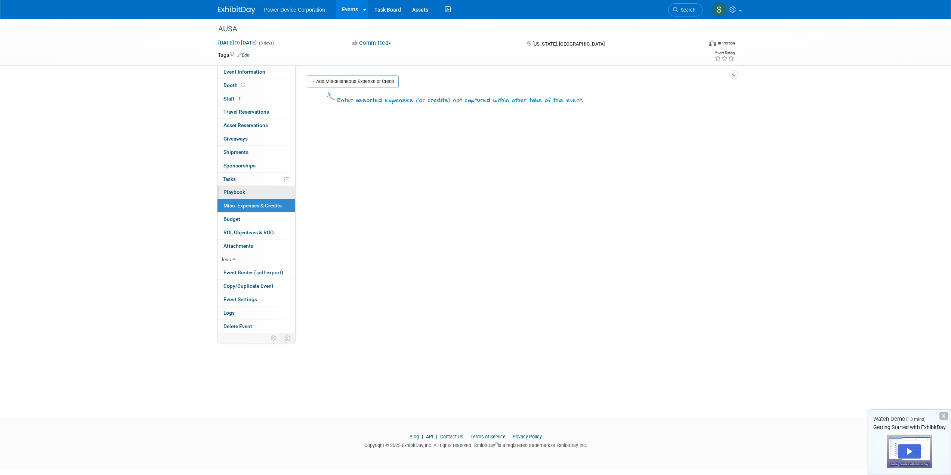
click at [246, 189] on link "0 Playbook 0" at bounding box center [256, 192] width 78 height 13
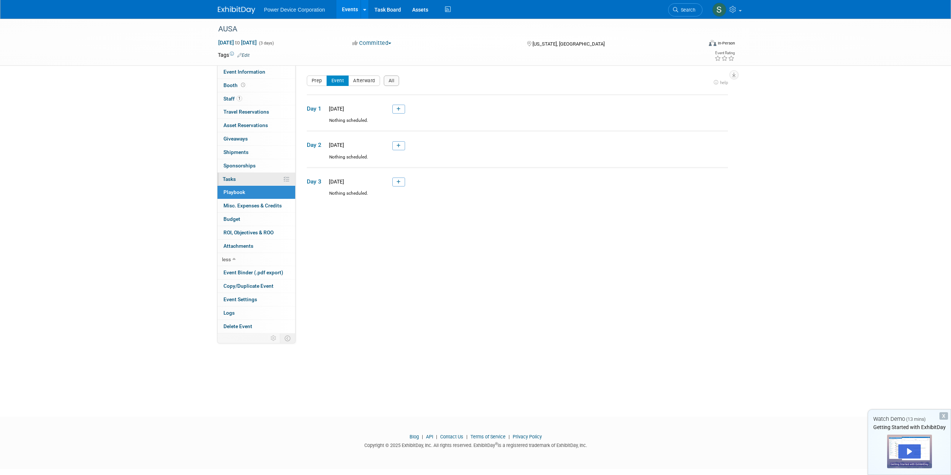
click at [245, 180] on link "0% Tasks 0%" at bounding box center [256, 179] width 78 height 13
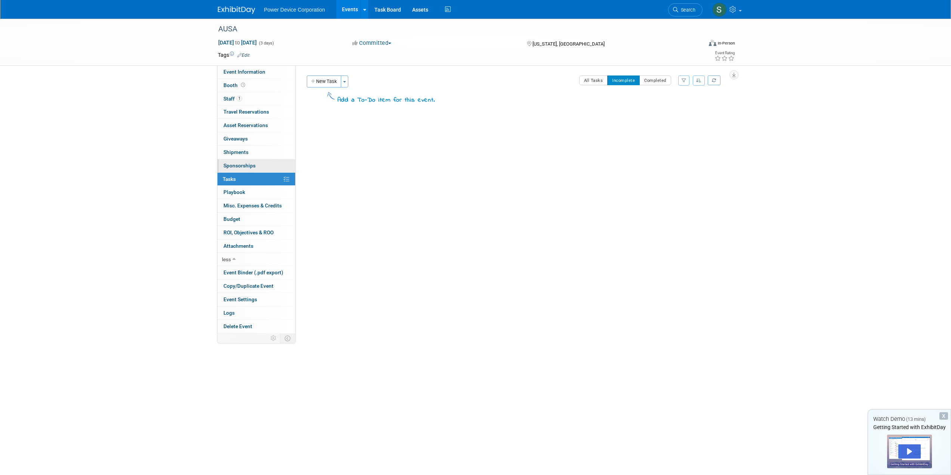
click at [241, 169] on link "0 Sponsorships 0" at bounding box center [256, 165] width 78 height 13
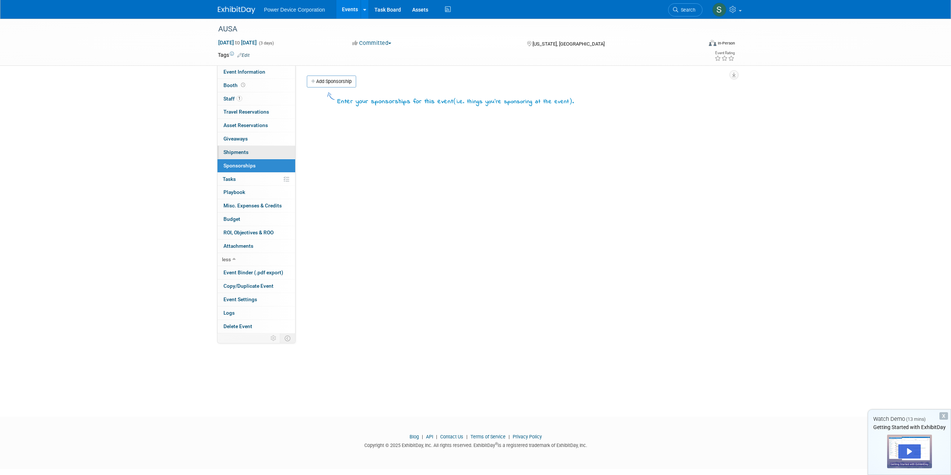
click at [240, 150] on span "Shipments 0" at bounding box center [235, 152] width 25 height 6
click at [239, 138] on span "Giveaways 0" at bounding box center [235, 139] width 24 height 6
click at [239, 126] on span "Asset Reservations 0" at bounding box center [245, 125] width 44 height 6
click at [242, 111] on span "Travel Reservations 0" at bounding box center [246, 112] width 46 height 6
